Goal: Navigation & Orientation: Find specific page/section

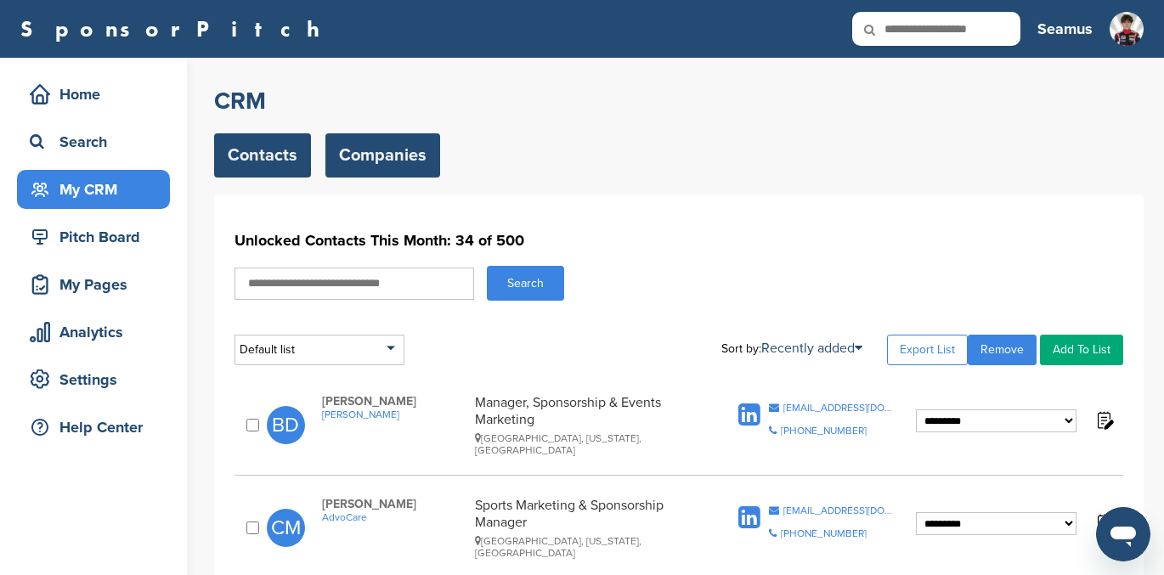
click at [359, 147] on link "Companies" at bounding box center [382, 155] width 115 height 44
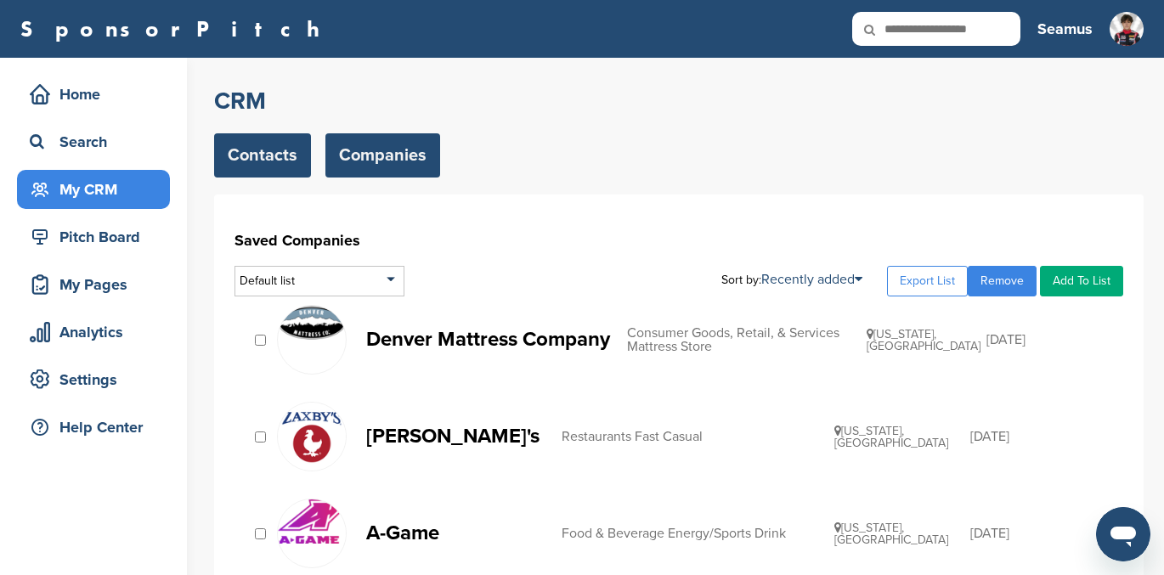
click at [269, 152] on link "Contacts" at bounding box center [262, 155] width 97 height 44
